Goal: Information Seeking & Learning: Learn about a topic

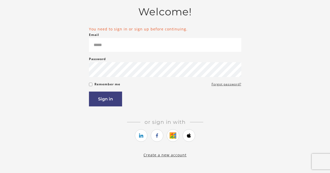
scroll to position [37, 0]
click at [170, 136] on link "https://courses.thinkific.com/users/auth/google?ss%5Breferral%5D=&ss%5Buser_ret…" at bounding box center [173, 135] width 13 height 13
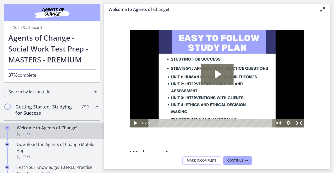
click at [52, 113] on h2 "Getting Started: Studying for Success" at bounding box center [47, 110] width 64 height 13
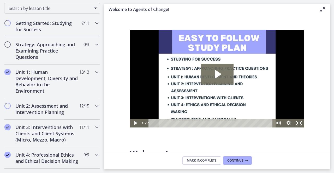
scroll to position [87, 0]
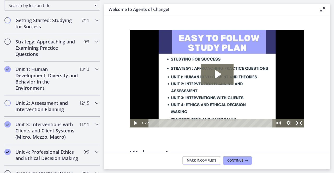
click at [54, 101] on h2 "Unit 2: Assessment and Intervention Planning" at bounding box center [47, 106] width 64 height 13
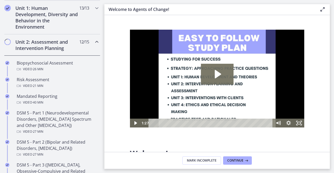
scroll to position [149, 0]
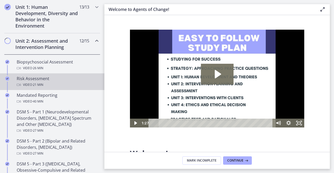
click at [55, 84] on div "Video · 21 min" at bounding box center [57, 85] width 81 height 6
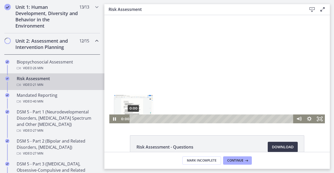
click at [134, 119] on div "0:00" at bounding box center [213, 119] width 158 height 9
click at [231, 62] on div at bounding box center [217, 69] width 216 height 109
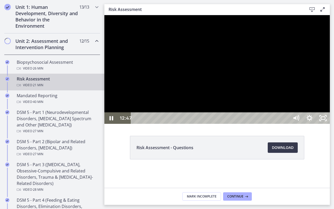
click at [325, 124] on div at bounding box center [216, 69] width 225 height 109
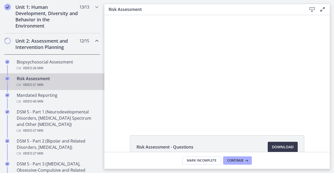
click at [109, 15] on button "Pause: cbe2b61t4o1cl02sic50.mp4" at bounding box center [109, 15] width 0 height 0
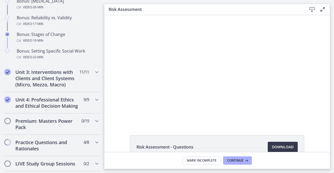
scroll to position [461, 0]
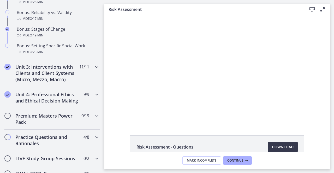
click at [41, 76] on h2 "Unit 3: Interventions with Clients and Client Systems (Micro, Mezzo, Macro)" at bounding box center [47, 73] width 64 height 19
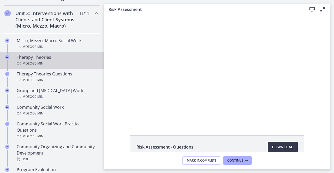
scroll to position [198, 0]
click at [49, 55] on div "Therapy Theories Video · 30 min" at bounding box center [57, 61] width 81 height 13
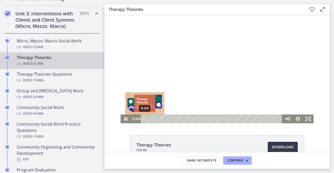
click at [145, 119] on div "0:00" at bounding box center [212, 119] width 135 height 9
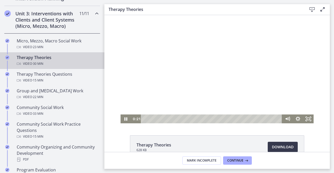
click at [159, 61] on div at bounding box center [217, 69] width 193 height 109
click at [181, 62] on div at bounding box center [217, 69] width 193 height 109
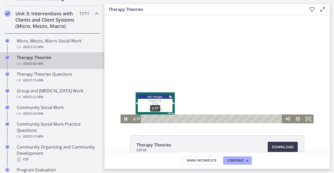
click at [153, 118] on div "2:17" at bounding box center [212, 119] width 135 height 9
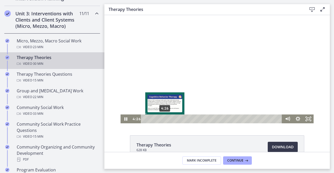
click at [163, 118] on div "4:26" at bounding box center [212, 119] width 135 height 9
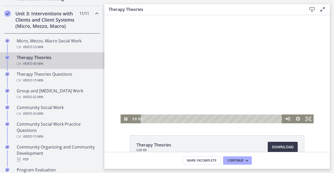
click at [181, 72] on div at bounding box center [217, 69] width 193 height 109
